Goal: Transaction & Acquisition: Subscribe to service/newsletter

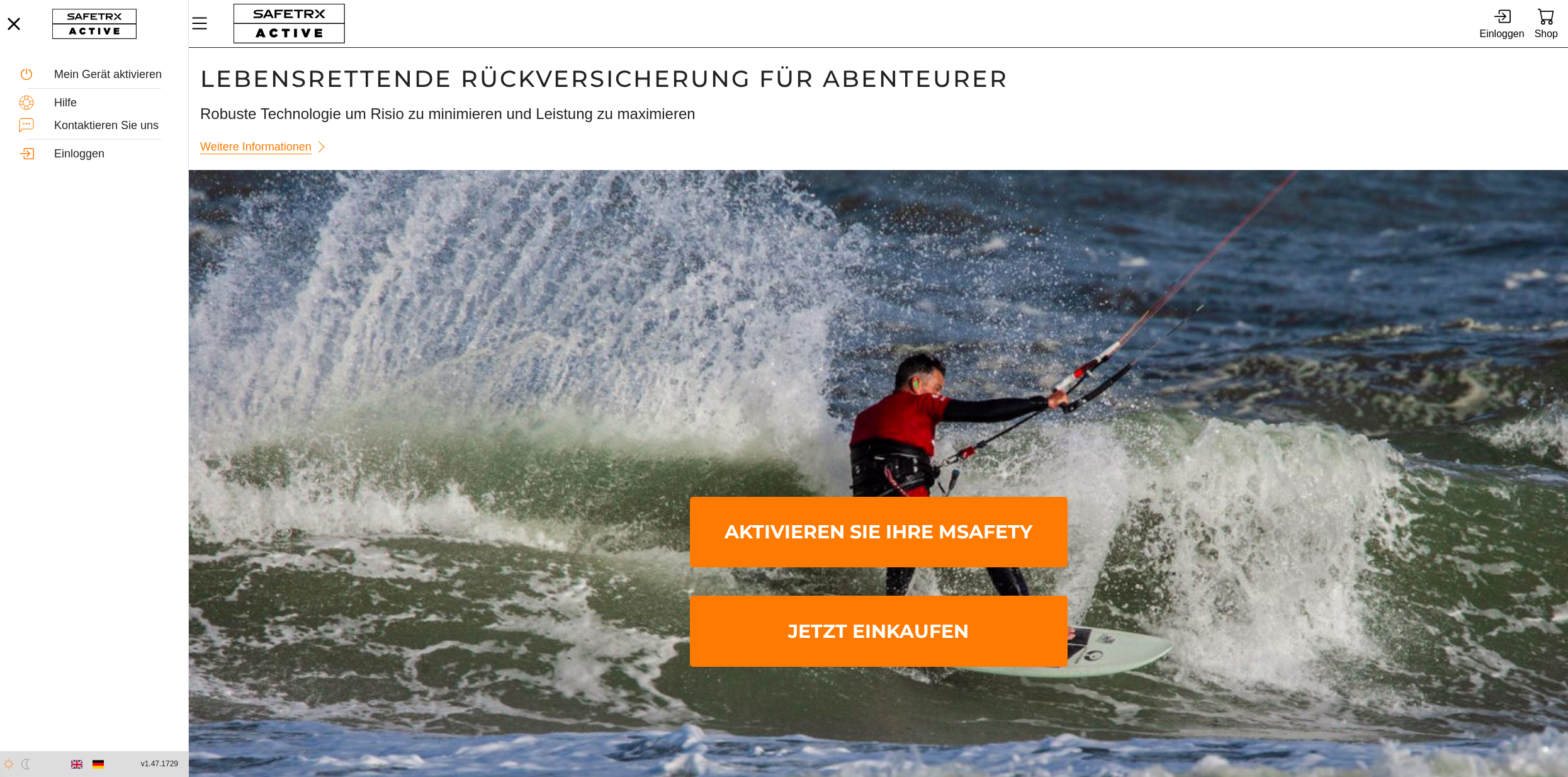
scroll to position [1, 0]
click at [1503, 18] on icon at bounding box center [1502, 16] width 17 height 17
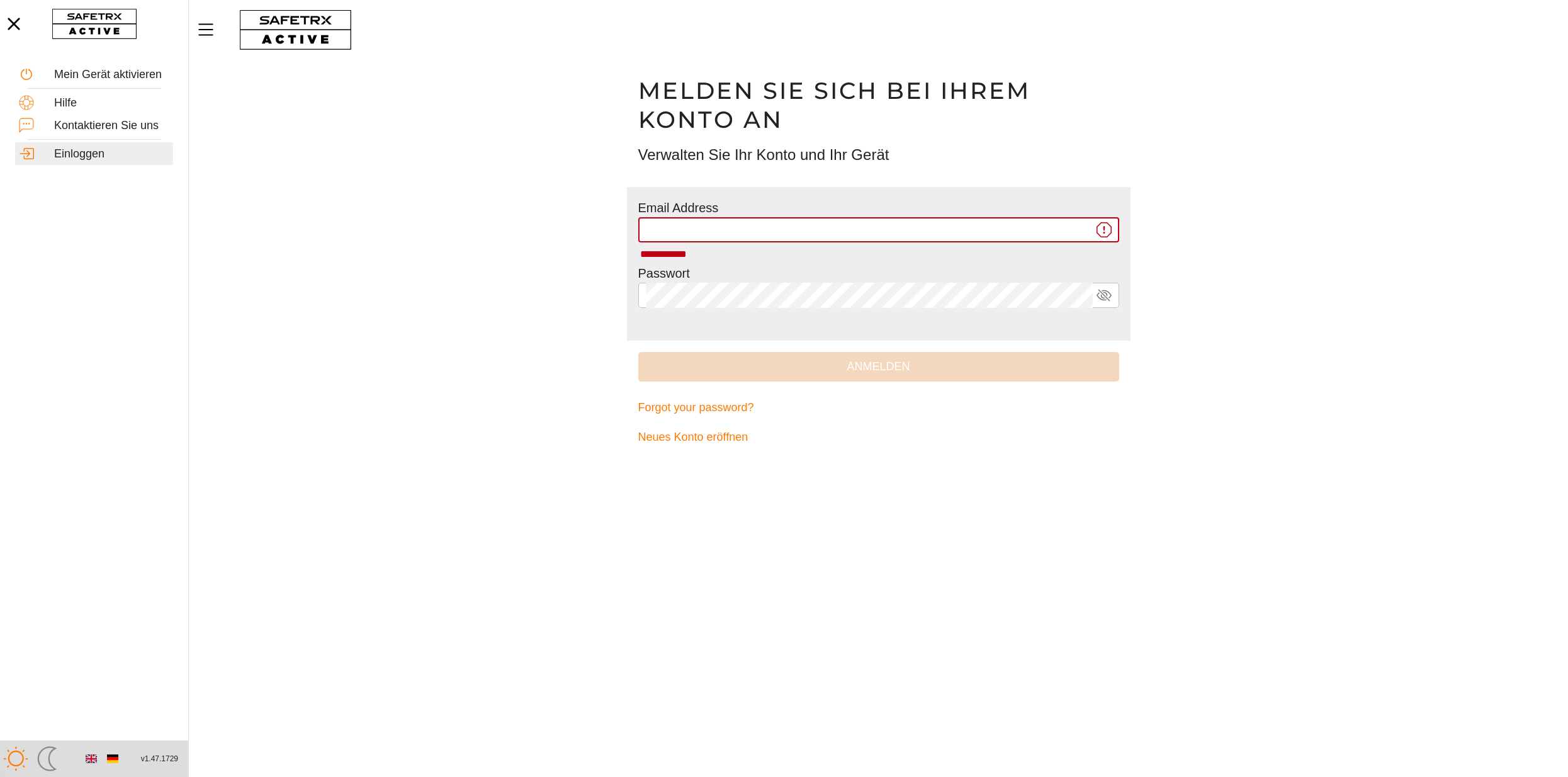
type input "**********"
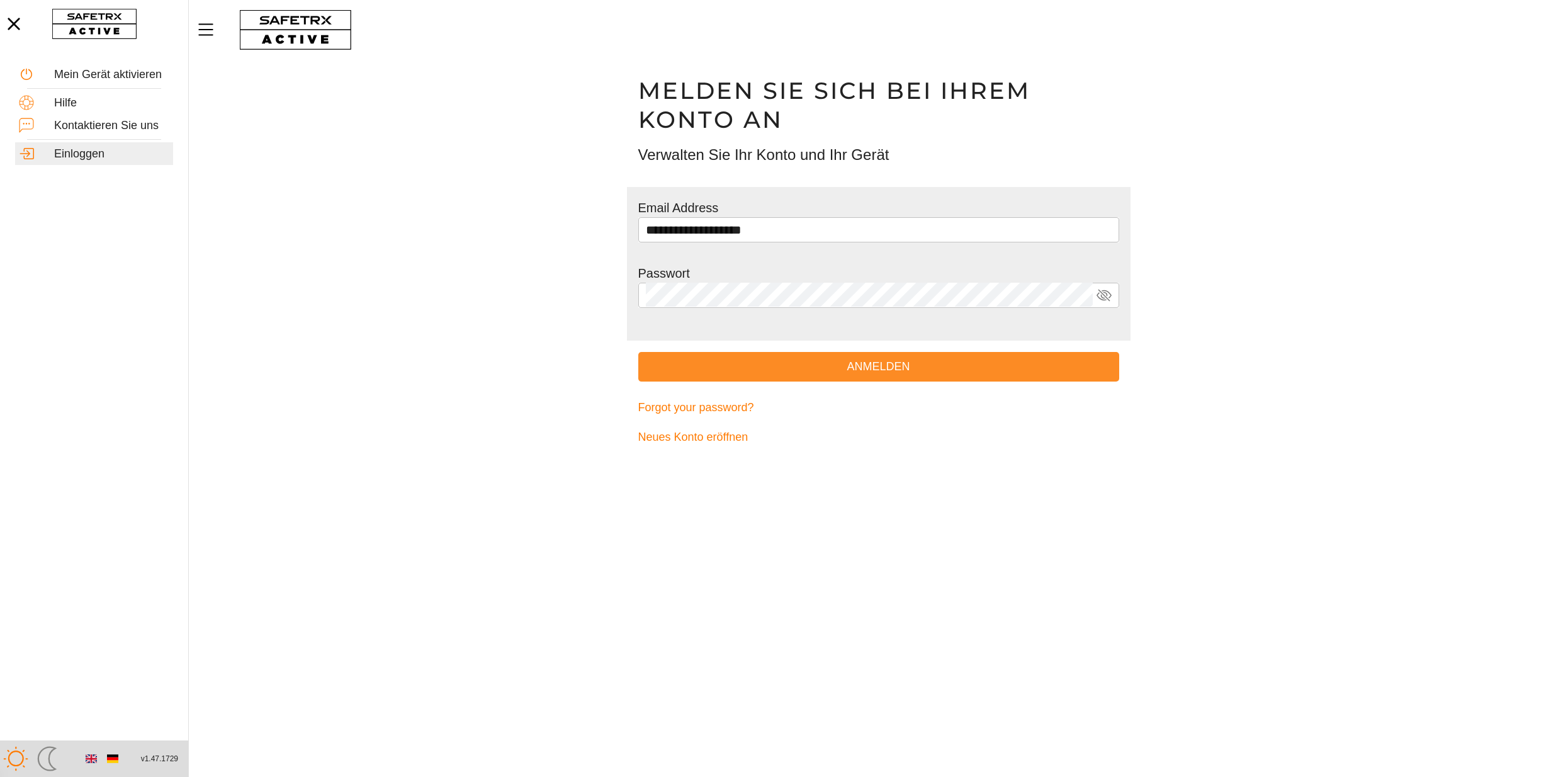
click at [887, 373] on span "Anmelden" at bounding box center [879, 366] width 461 height 19
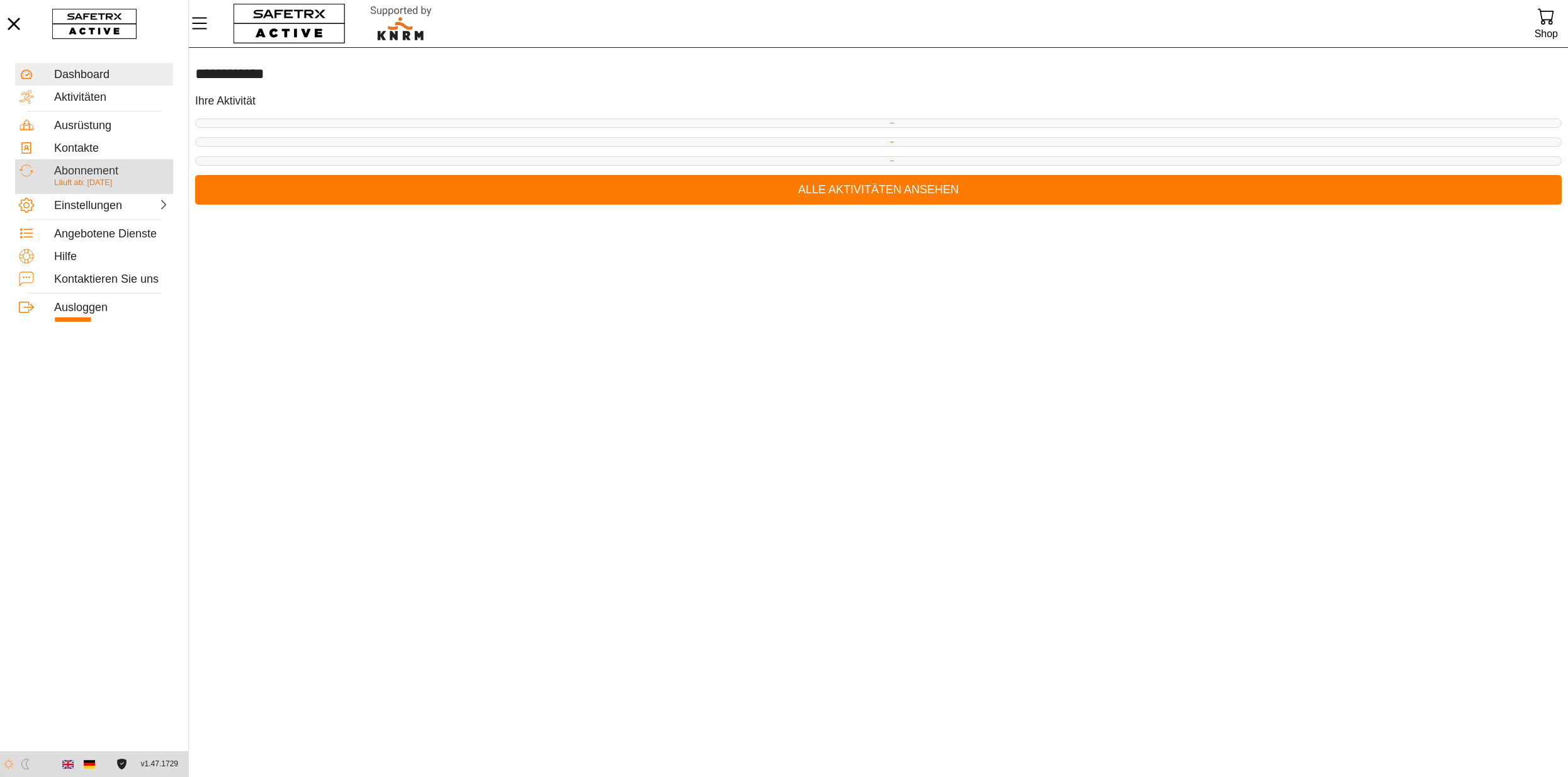
click at [113, 168] on div "Abonnement" at bounding box center [111, 171] width 116 height 14
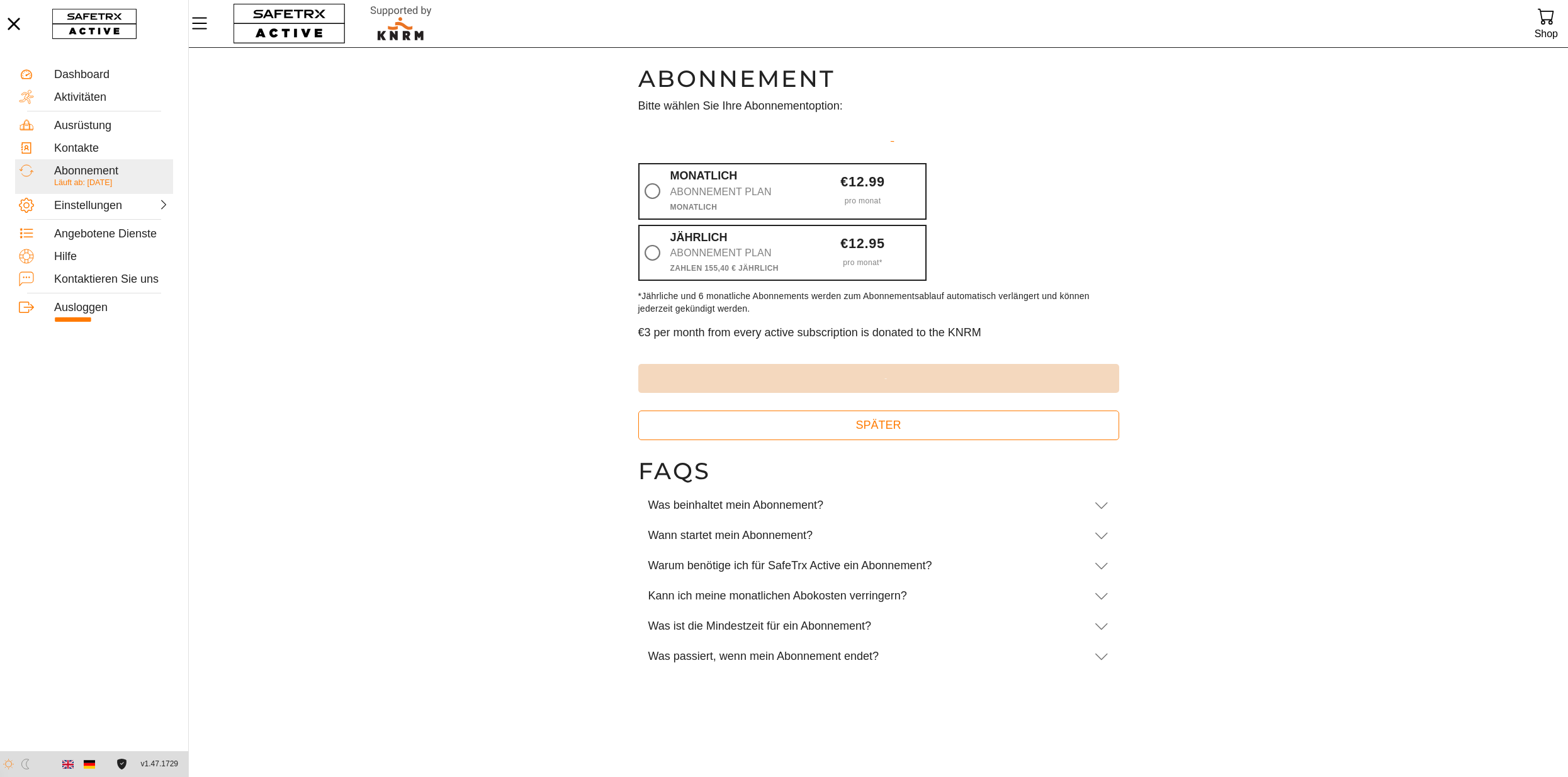
scroll to position [1, 0]
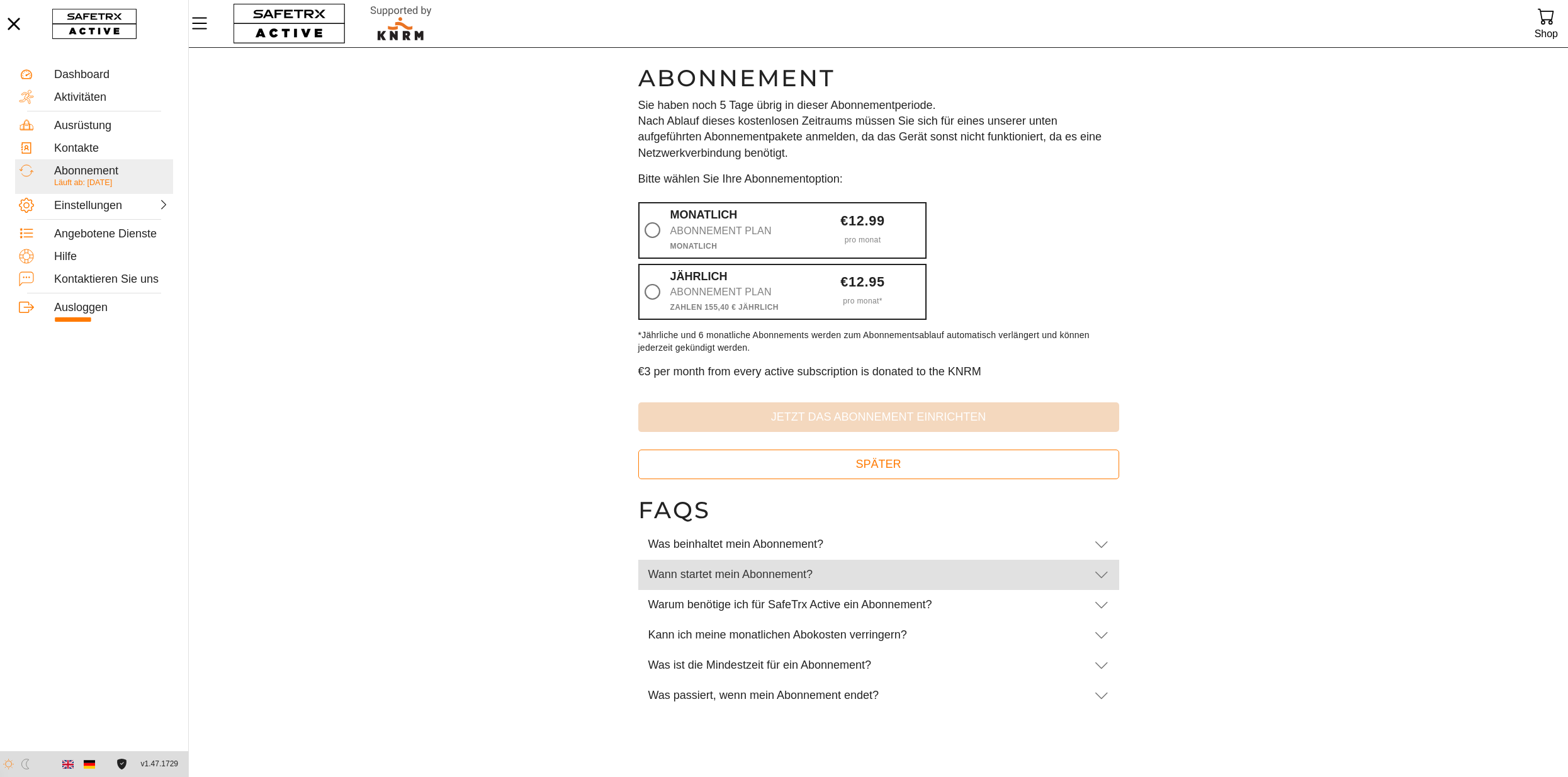
click at [1104, 573] on icon at bounding box center [1101, 575] width 15 height 15
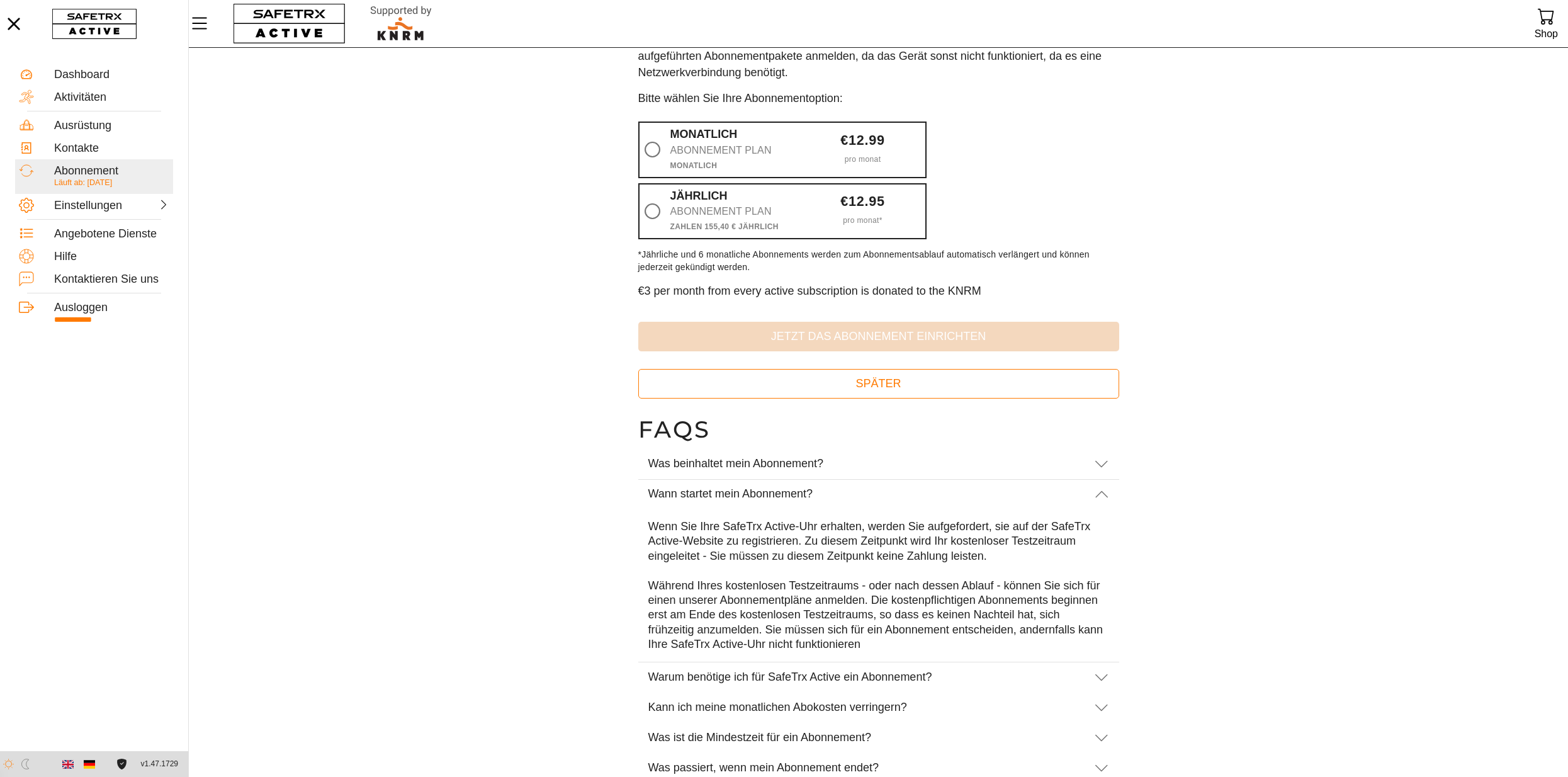
scroll to position [100, 0]
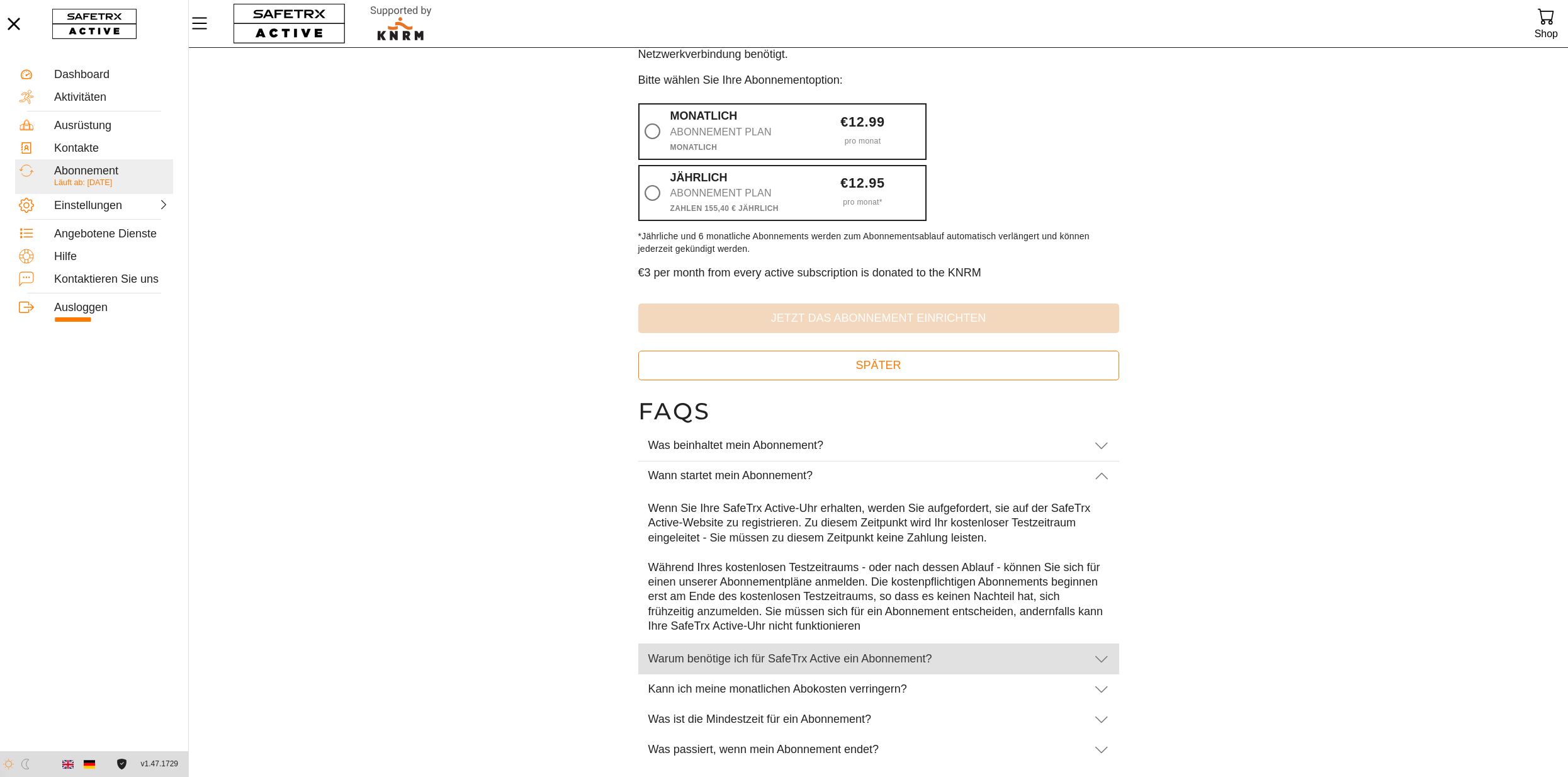
click at [1098, 657] on icon at bounding box center [1101, 659] width 15 height 15
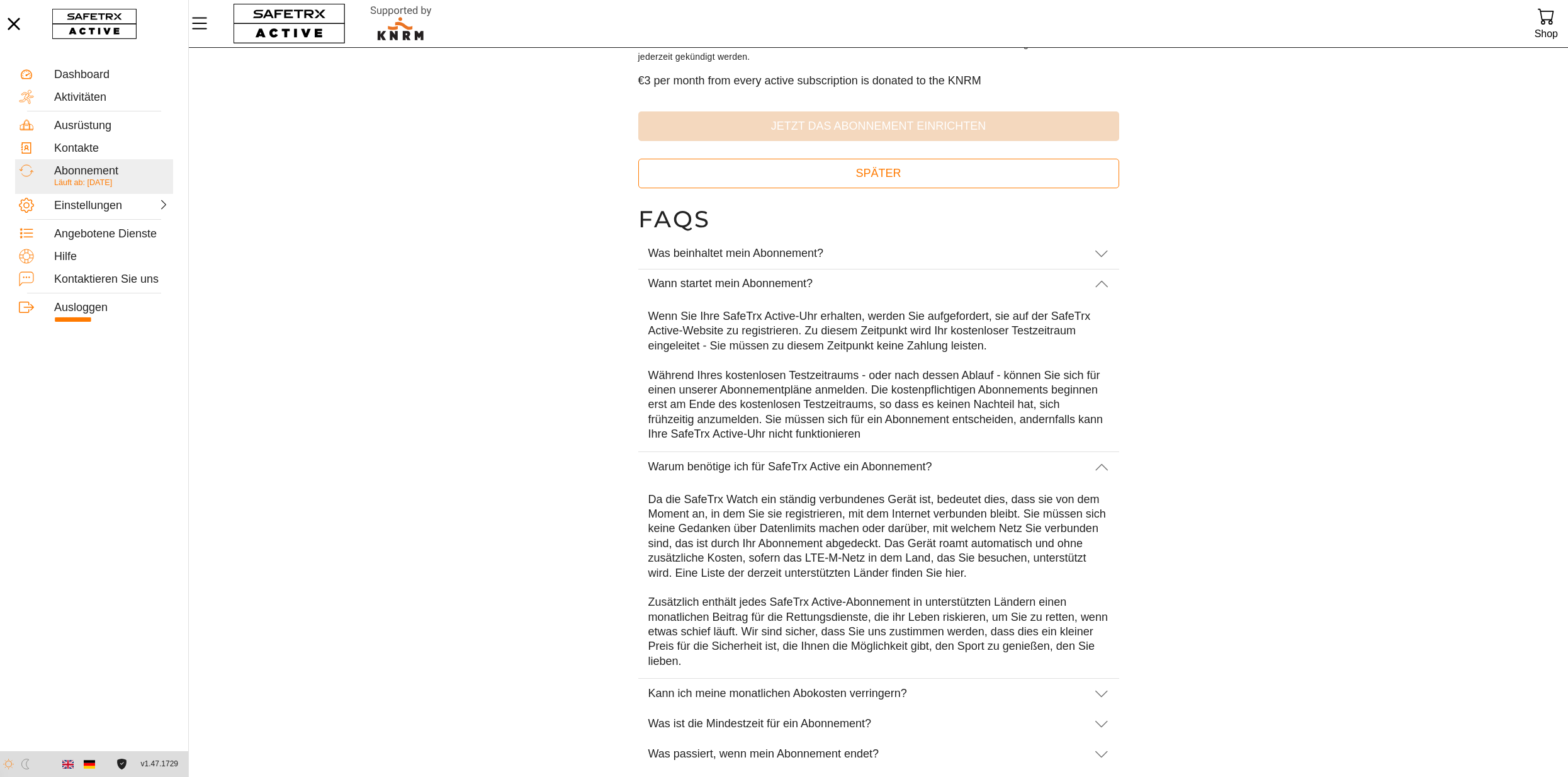
scroll to position [296, 0]
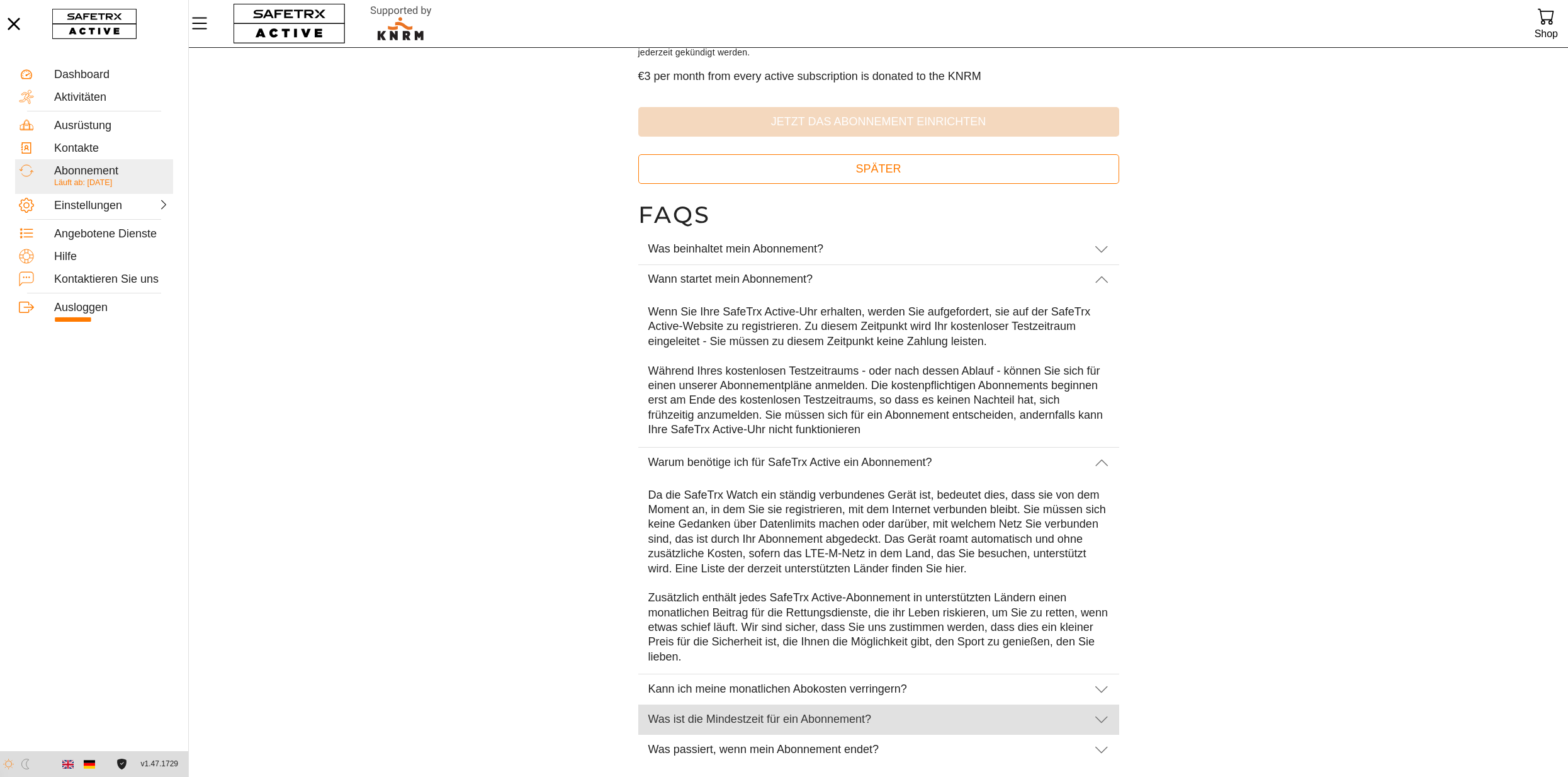
click at [1097, 718] on icon at bounding box center [1101, 720] width 15 height 15
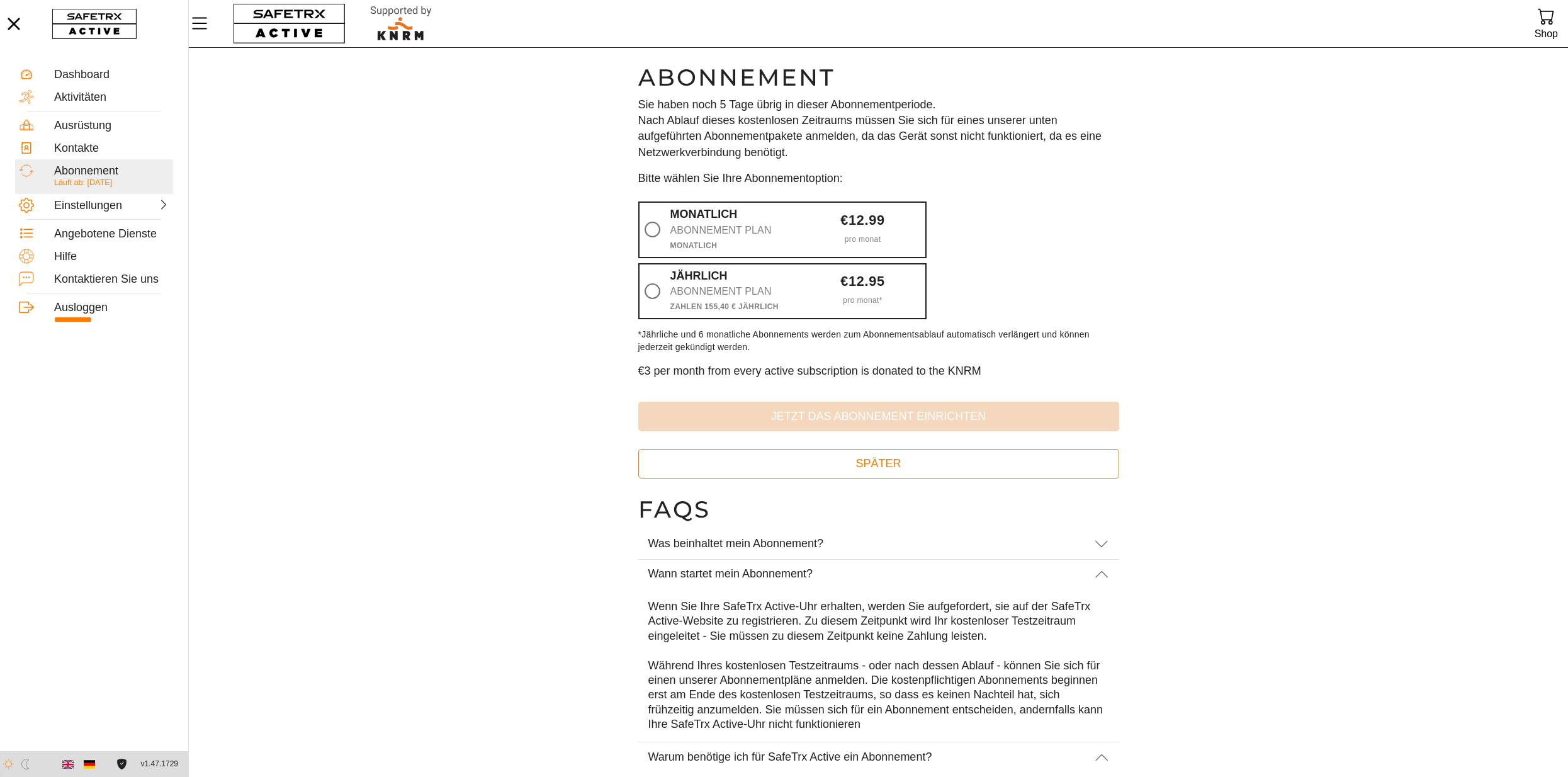
scroll to position [0, 0]
click at [655, 231] on icon at bounding box center [652, 230] width 16 height 16
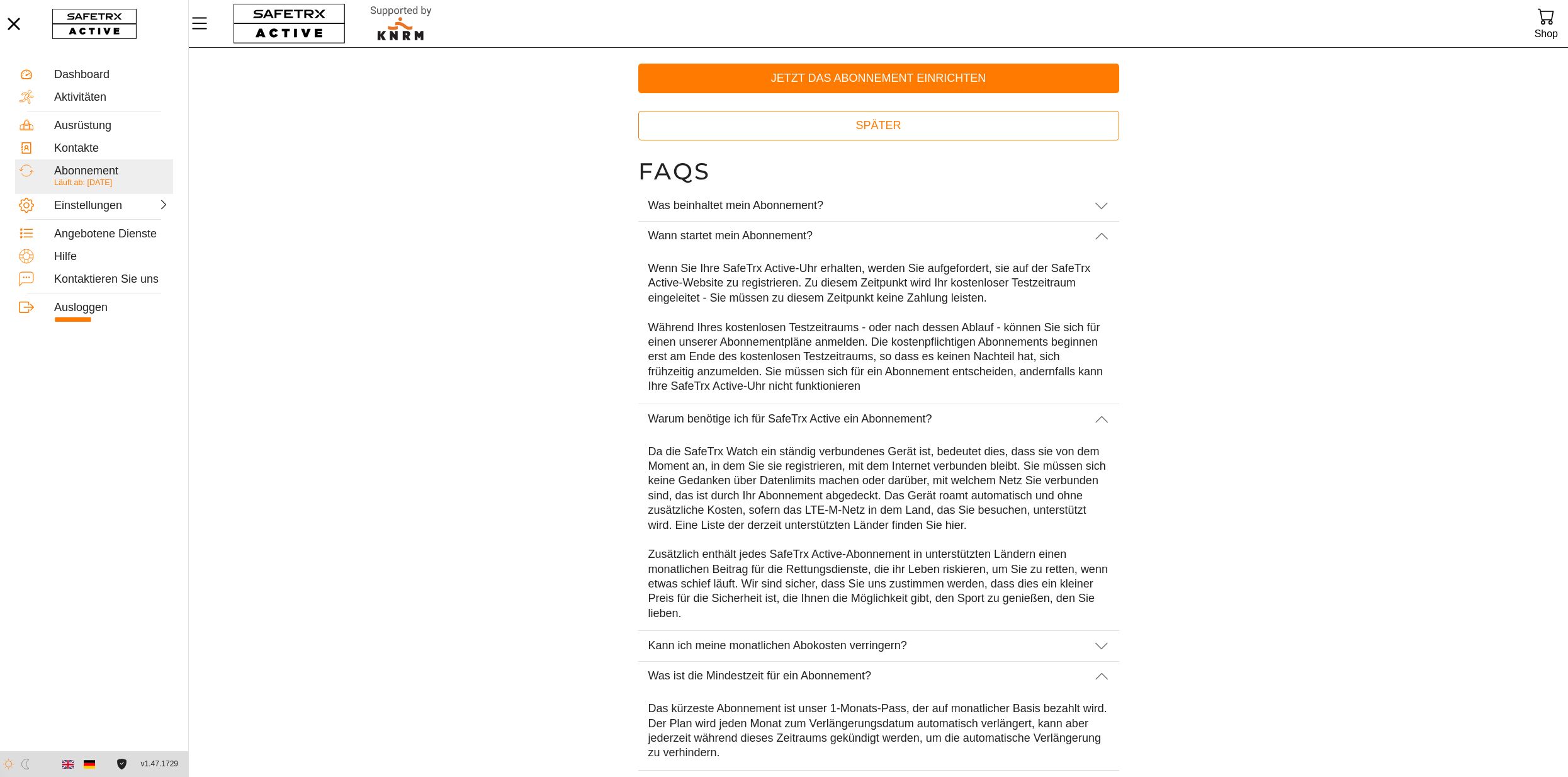
scroll to position [375, 0]
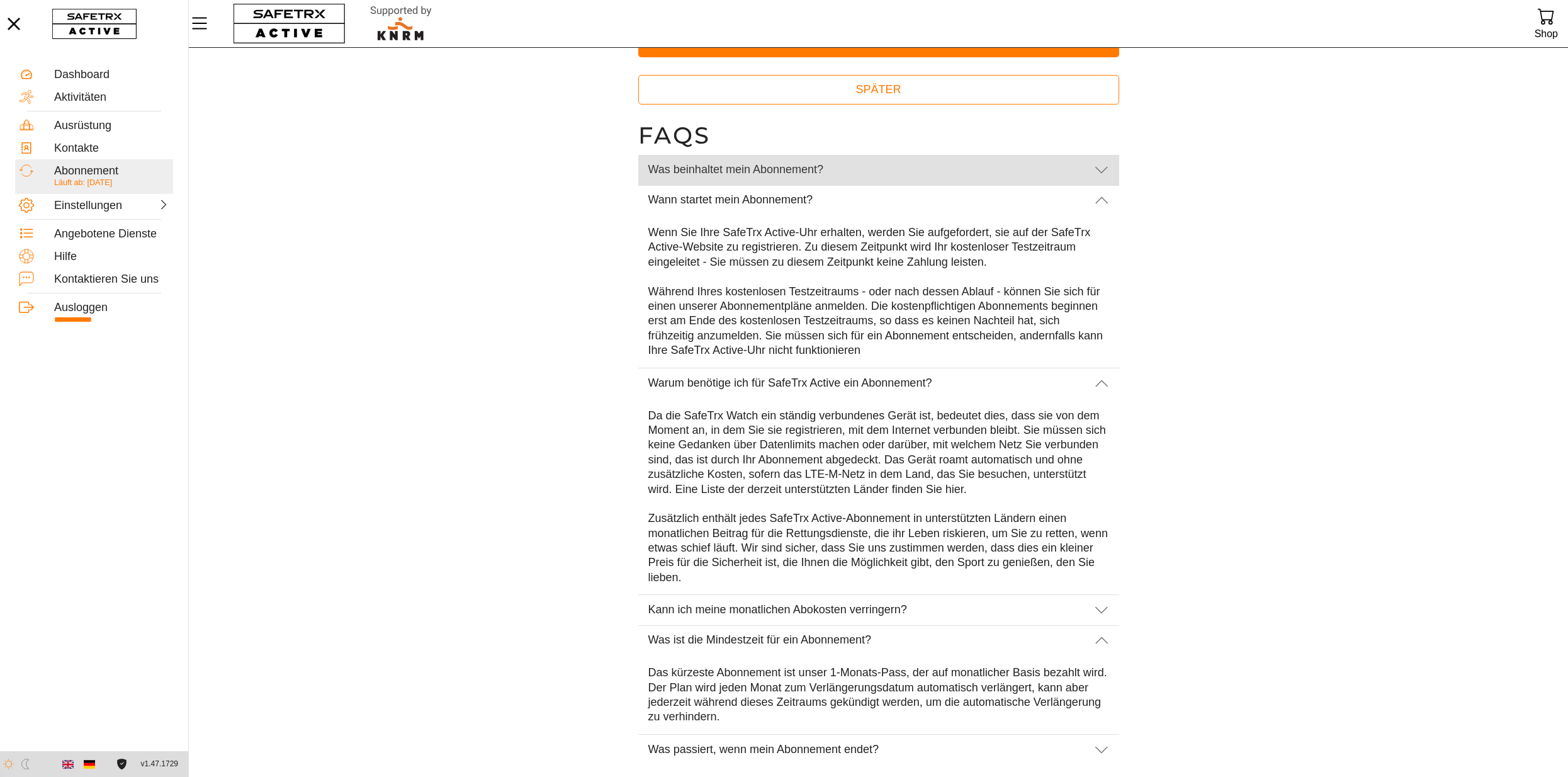
click at [1099, 168] on icon at bounding box center [1101, 170] width 15 height 15
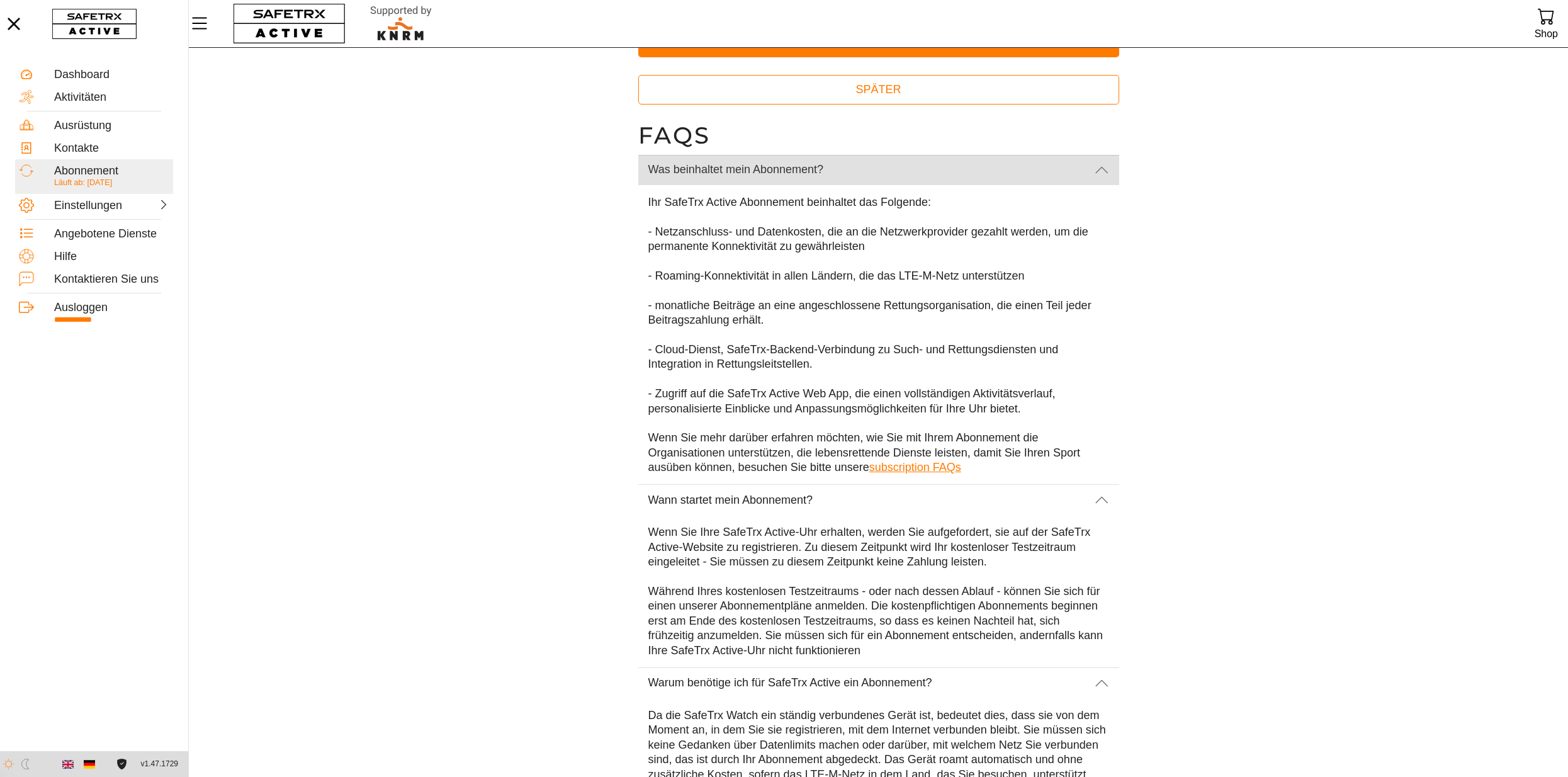
click at [1107, 170] on icon at bounding box center [1101, 170] width 15 height 15
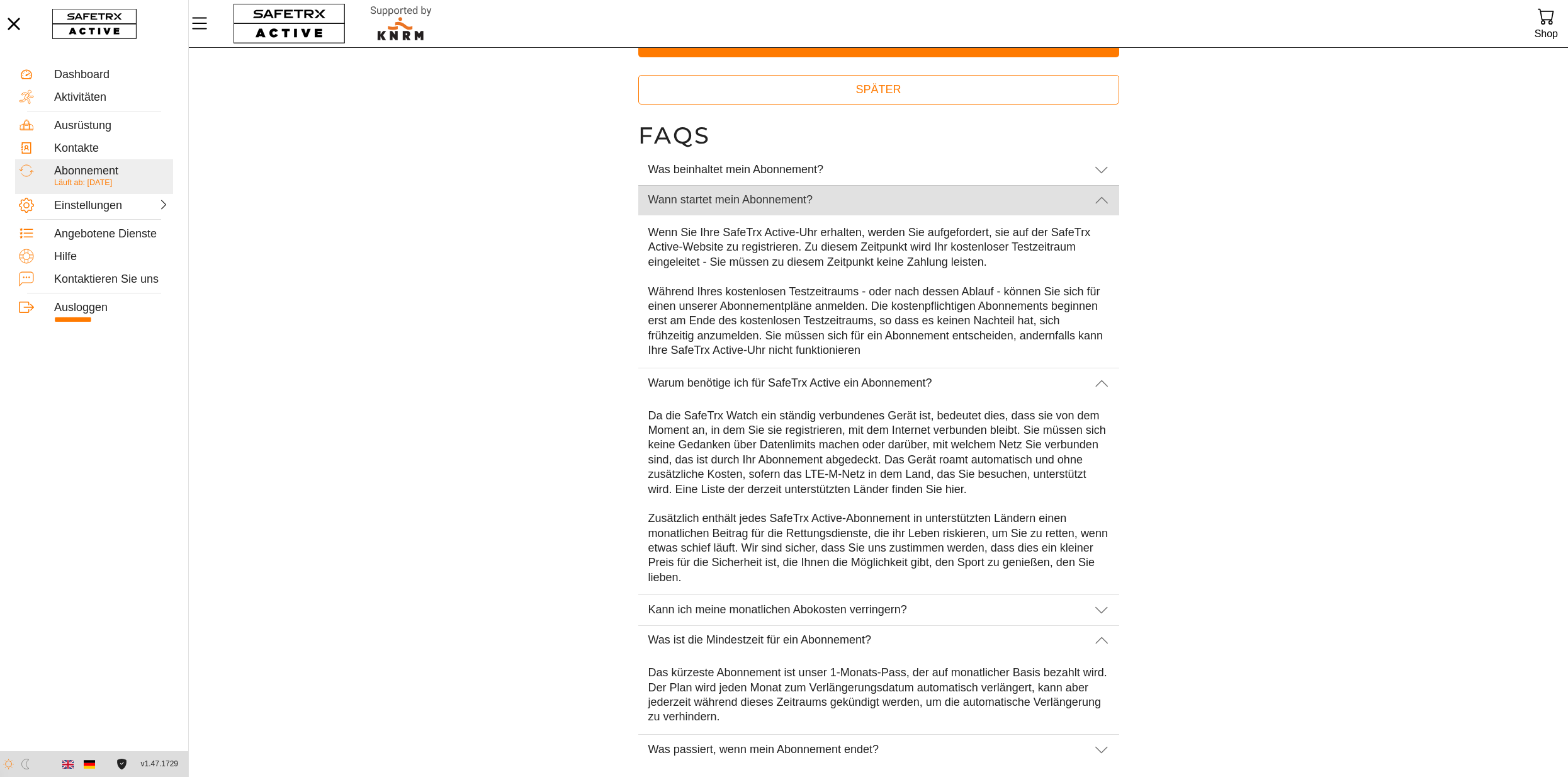
click at [1104, 200] on icon at bounding box center [1101, 200] width 15 height 15
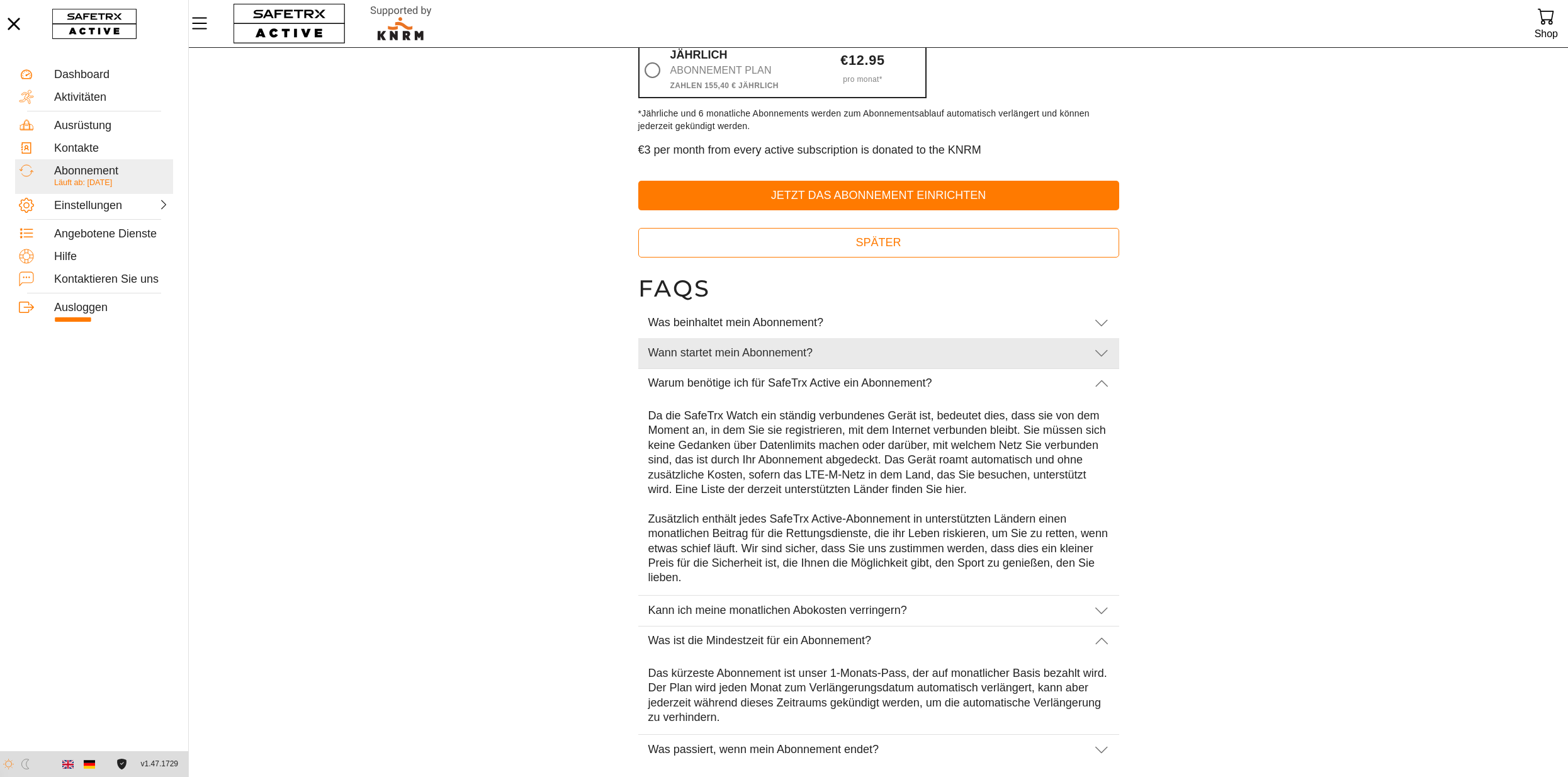
scroll to position [223, 0]
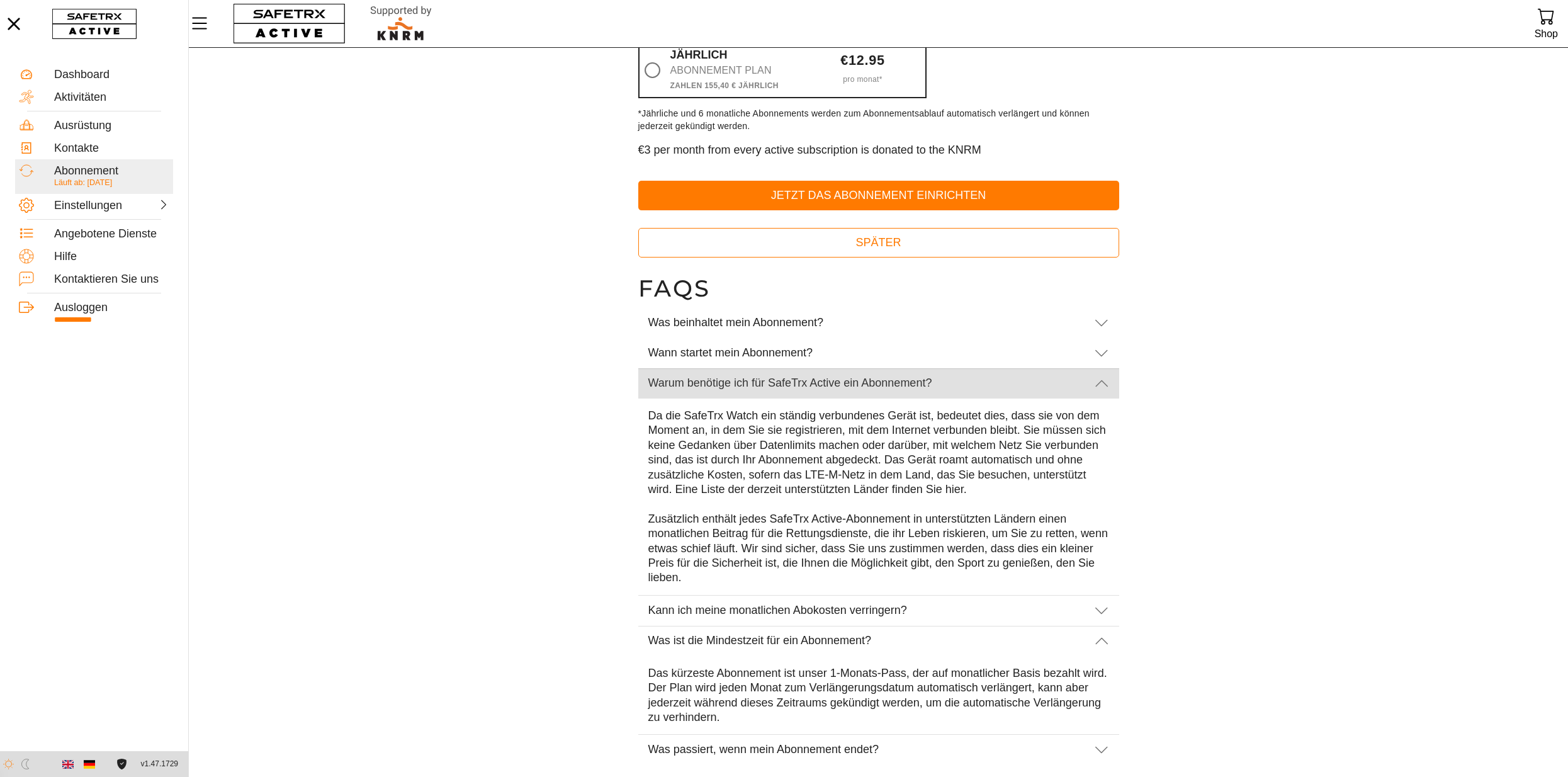
click at [1098, 384] on icon at bounding box center [1101, 383] width 15 height 15
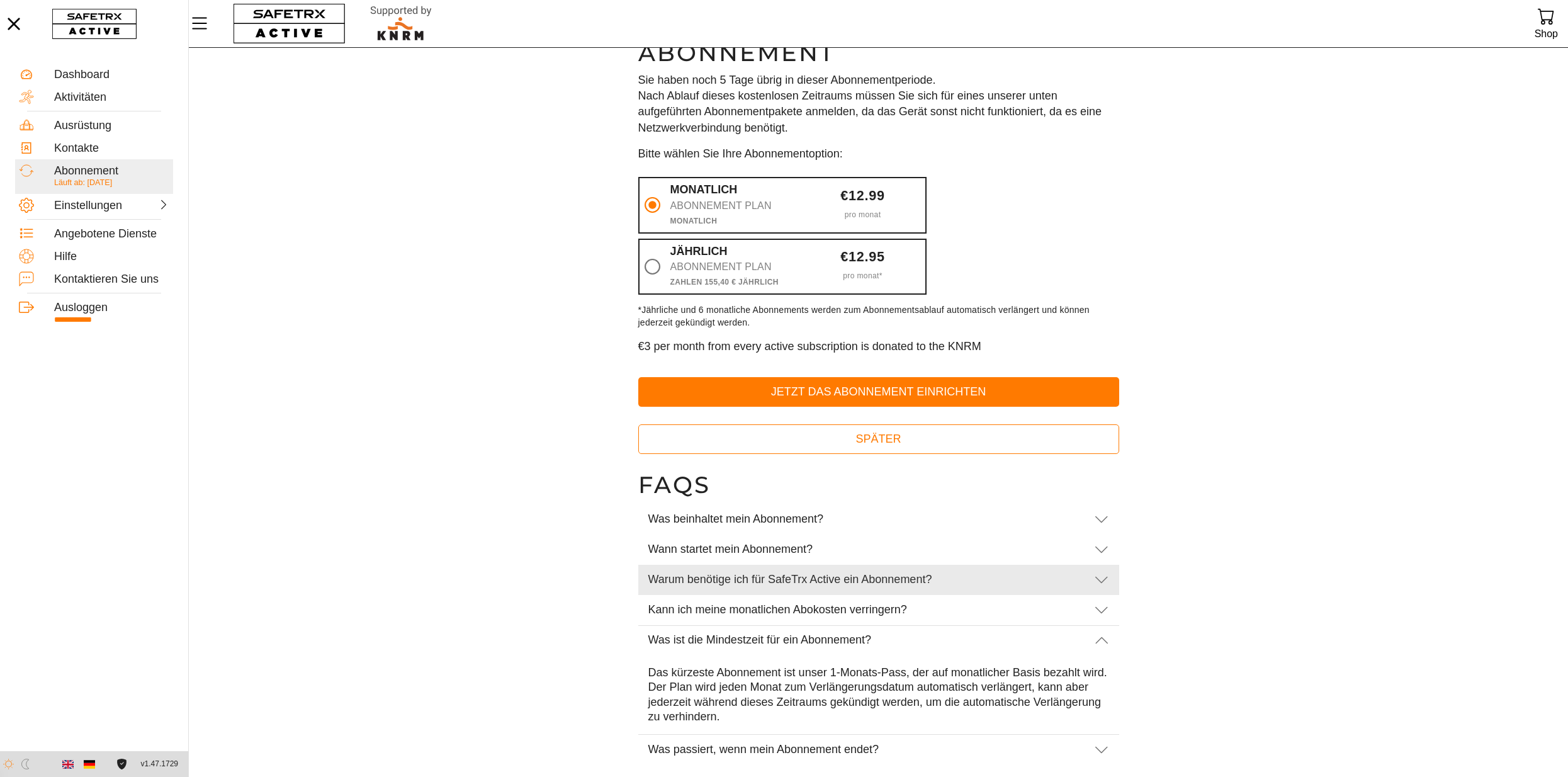
scroll to position [26, 0]
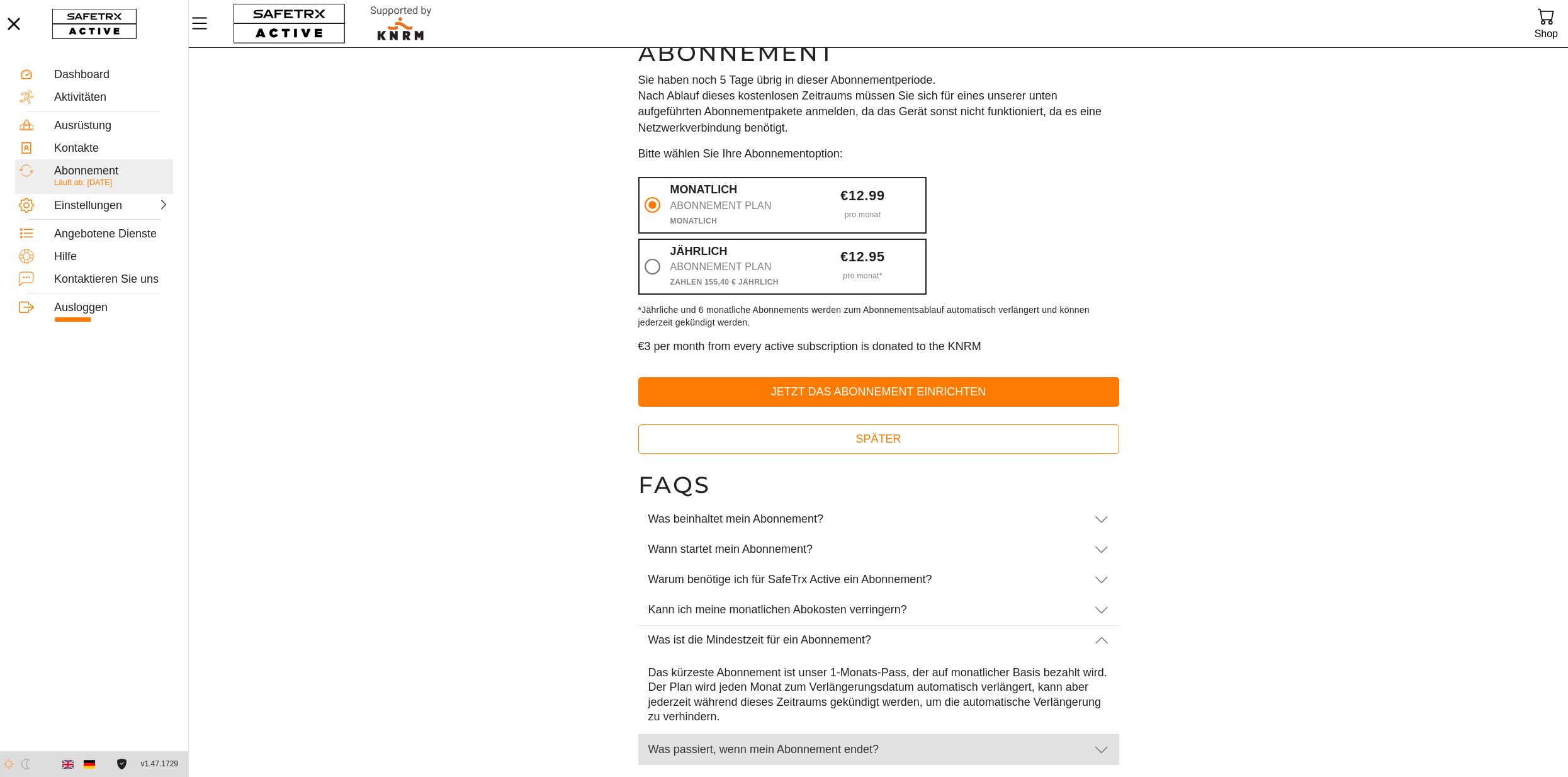
click at [1099, 752] on icon at bounding box center [1101, 750] width 15 height 15
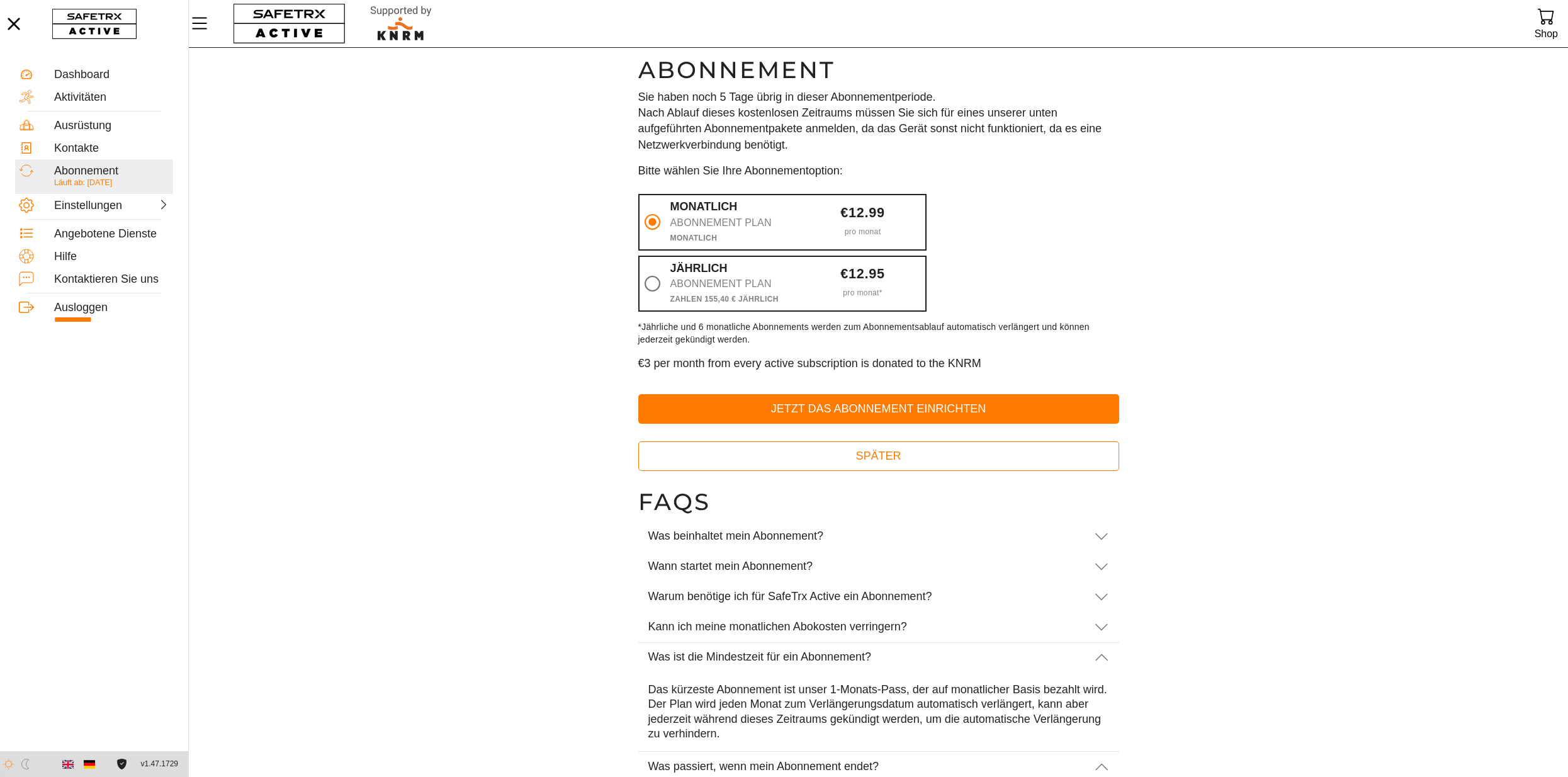
scroll to position [7, 0]
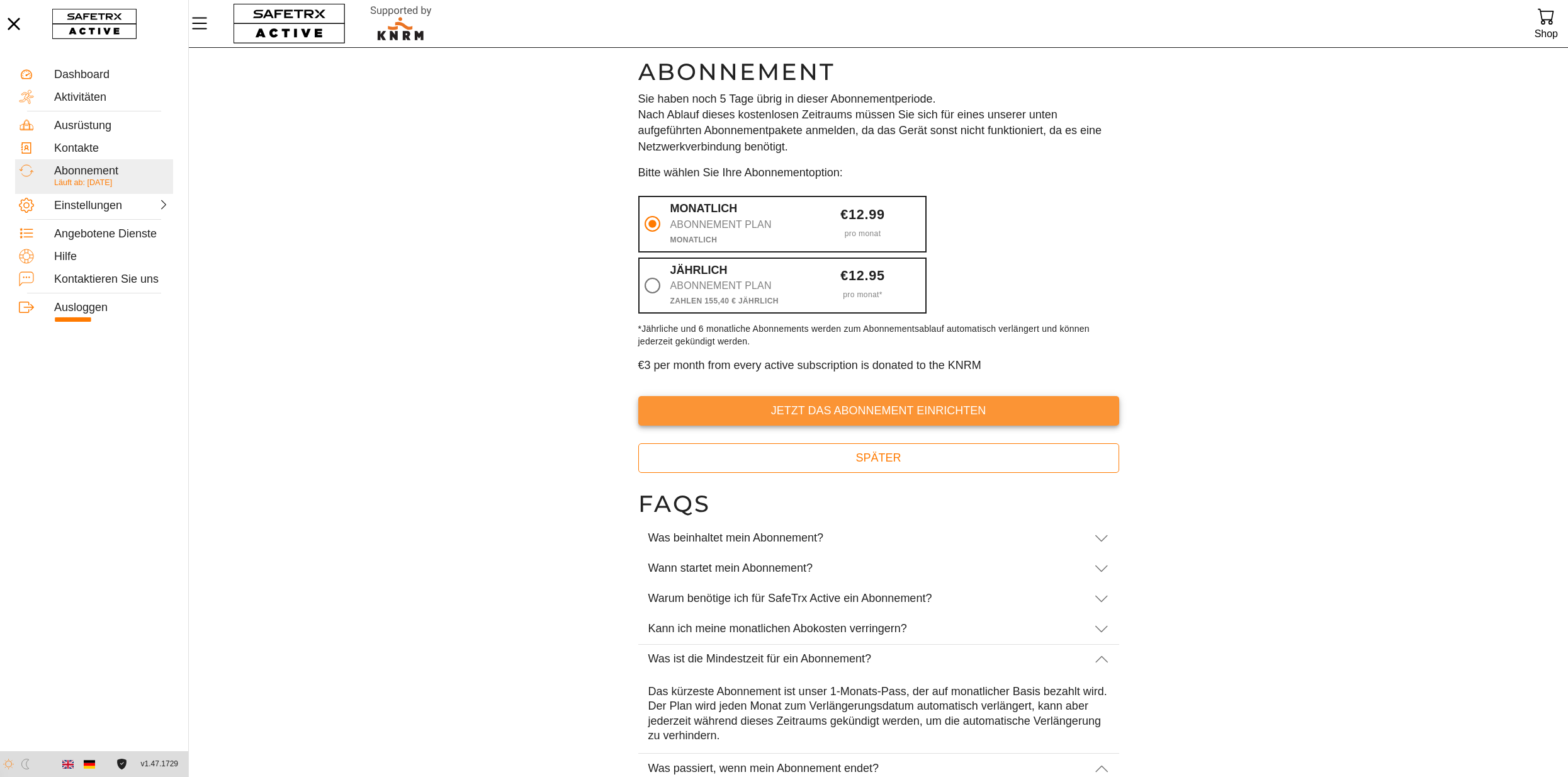
click at [846, 410] on span "Jetzt das Abonnement einrichten" at bounding box center [879, 411] width 461 height 19
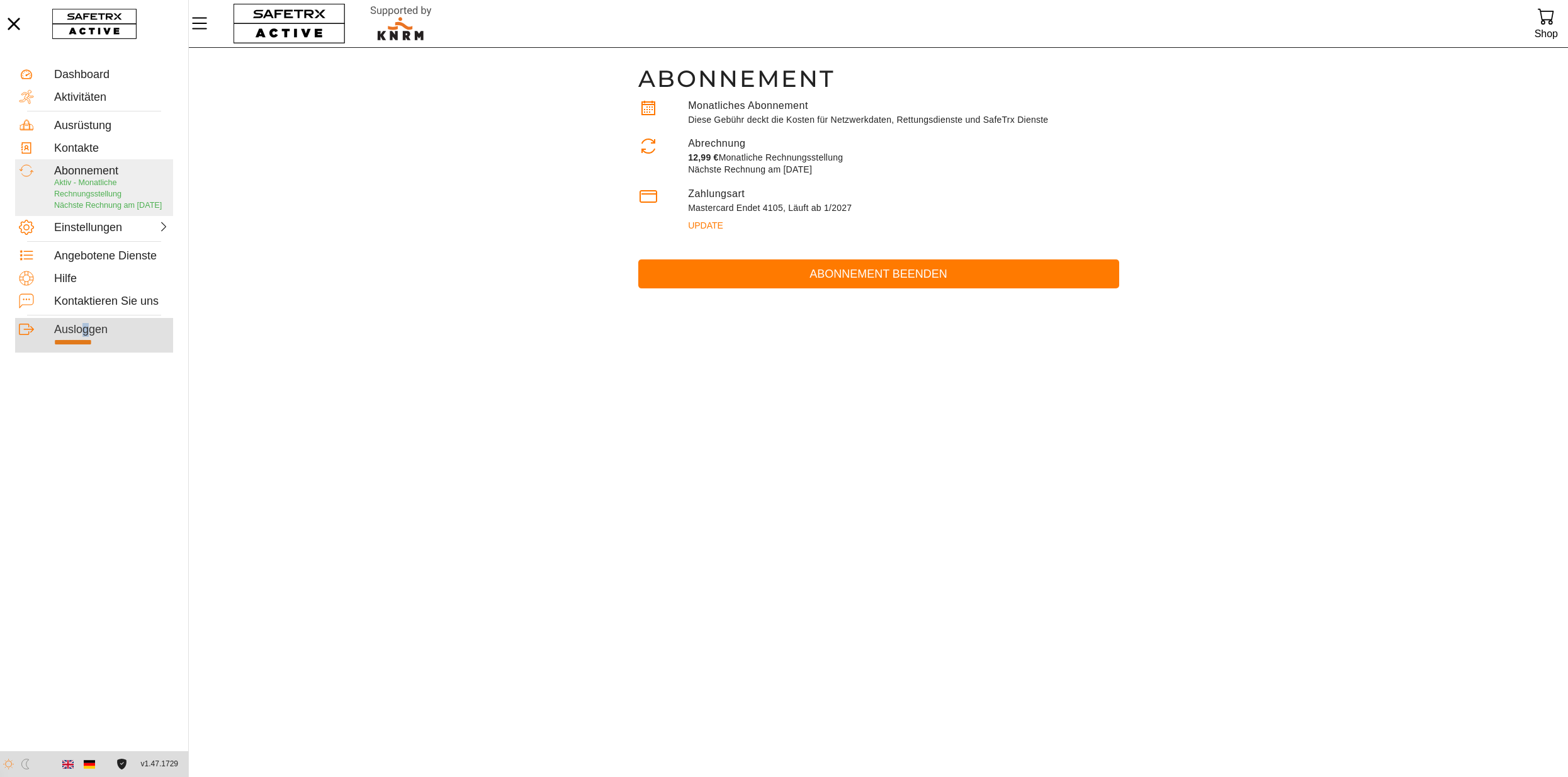
click at [85, 337] on div "Ausloggen" at bounding box center [111, 330] width 116 height 14
